Goal: Register for event/course

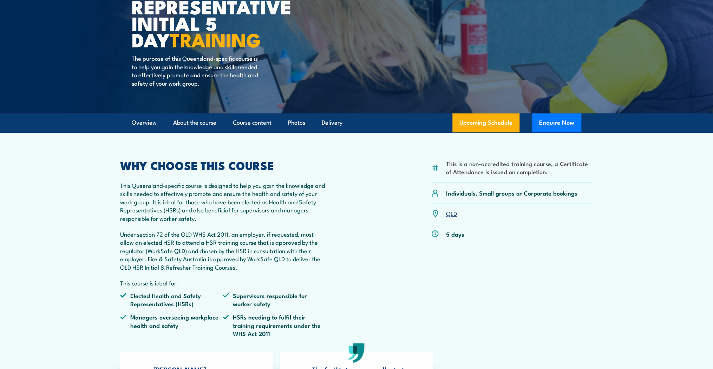
scroll to position [112, 0]
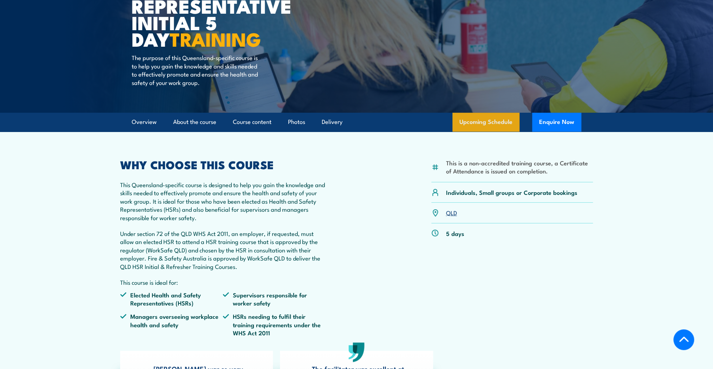
click at [504, 120] on link "Upcoming Schedule" at bounding box center [485, 122] width 67 height 19
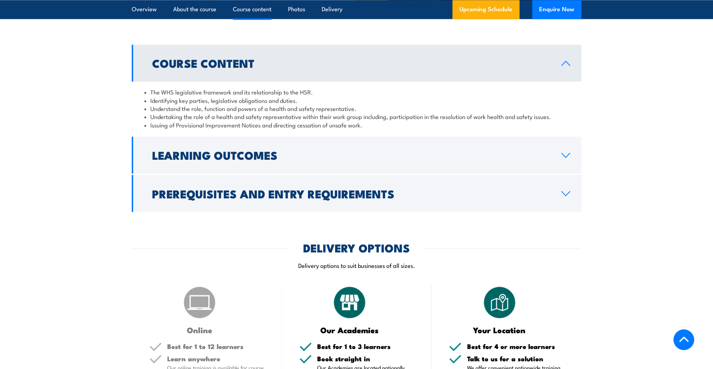
scroll to position [730, 0]
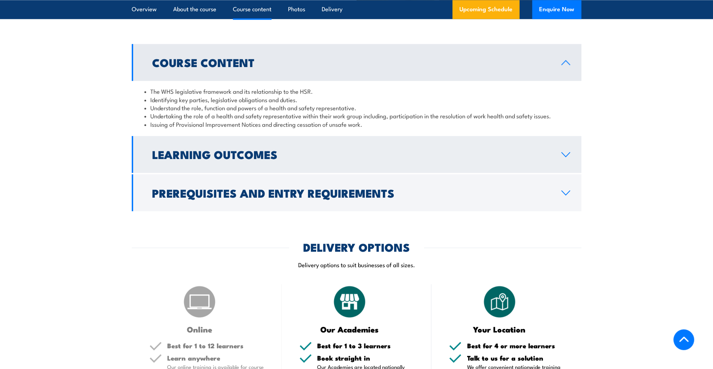
click at [565, 157] on icon at bounding box center [565, 155] width 9 height 6
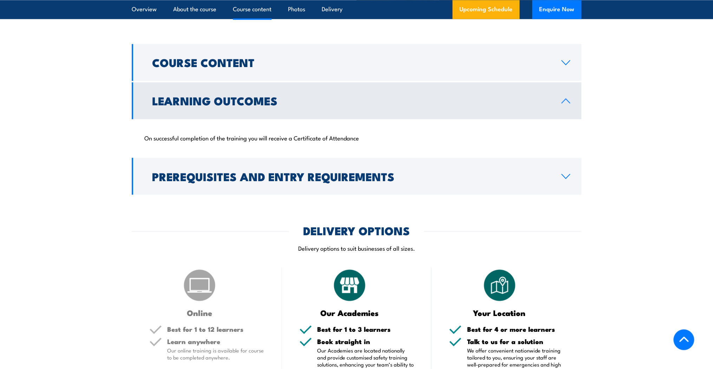
click at [562, 155] on div "On successful completion of the training you will receive a Certificate of Atte…" at bounding box center [356, 137] width 449 height 37
click at [563, 104] on icon at bounding box center [565, 101] width 9 height 6
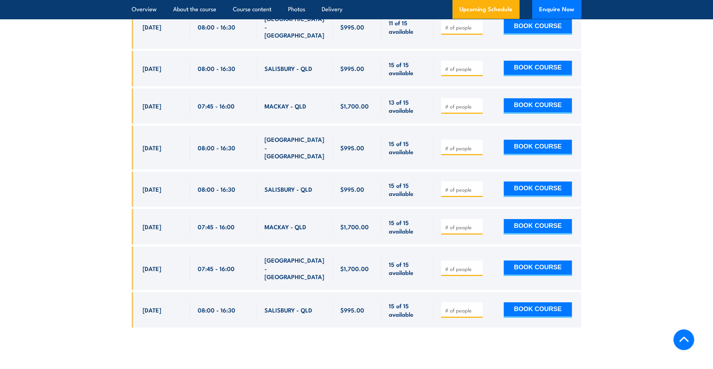
scroll to position [1517, 0]
